Goal: Learn about a topic

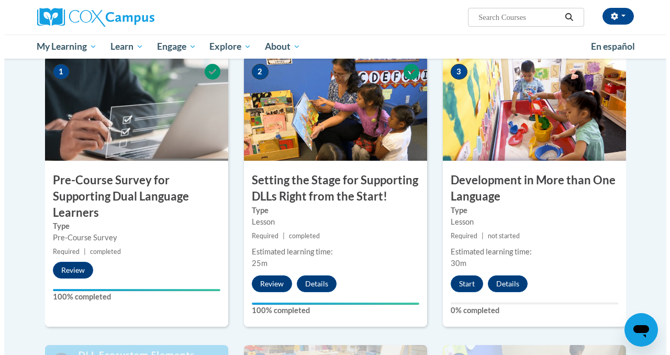
scroll to position [260, 0]
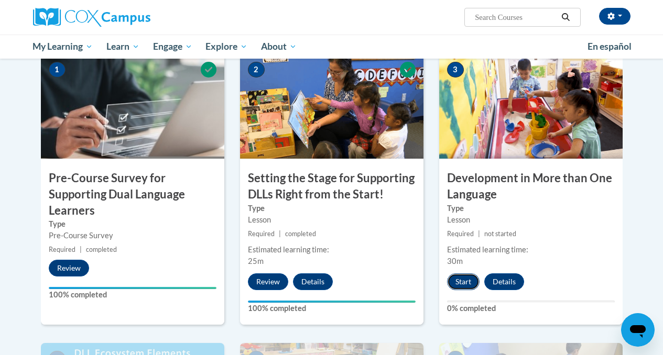
click at [461, 279] on button "Start" at bounding box center [463, 281] width 32 height 17
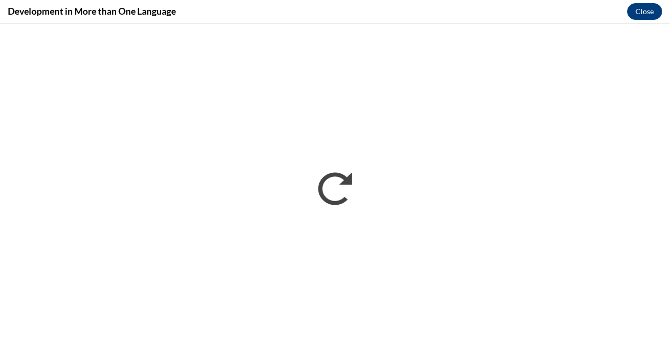
scroll to position [0, 0]
